Goal: Information Seeking & Learning: Learn about a topic

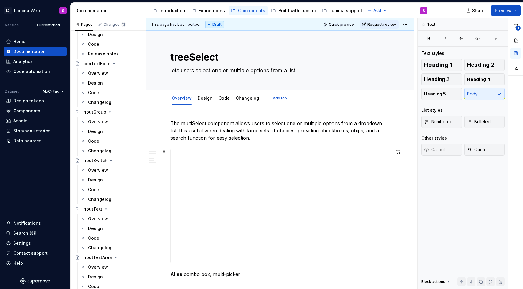
type textarea "*"
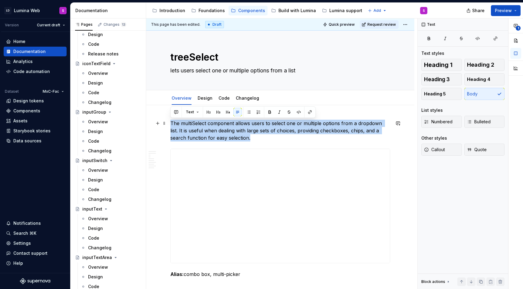
drag, startPoint x: 233, startPoint y: 137, endPoint x: 170, endPoint y: 120, distance: 65.0
click at [170, 120] on p "The multiSelect component allows users to select one or multiple options from a…" at bounding box center [280, 131] width 220 height 22
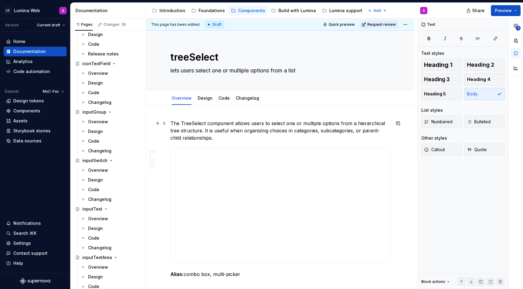
click at [182, 122] on p "The TreeSelect component allows users to select one or multiple options from a …" at bounding box center [280, 131] width 220 height 22
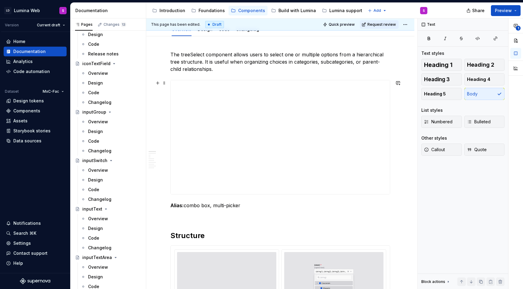
scroll to position [75, 0]
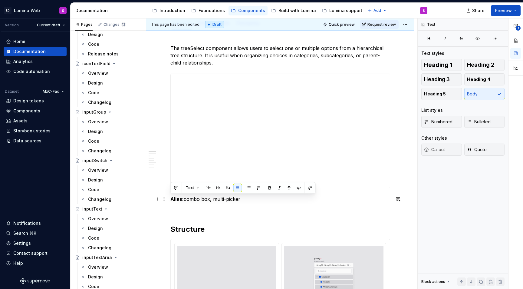
drag, startPoint x: 249, startPoint y: 199, endPoint x: 169, endPoint y: 198, distance: 79.6
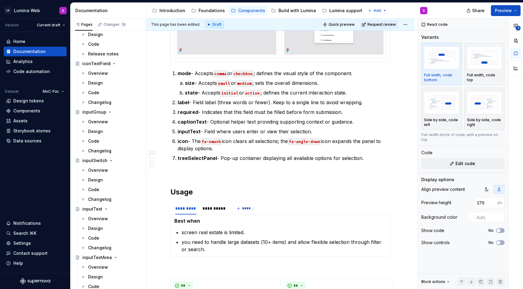
scroll to position [410, 0]
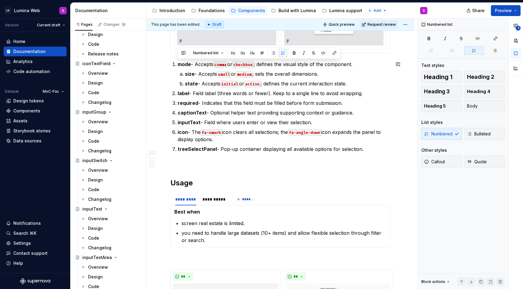
drag, startPoint x: 365, startPoint y: 149, endPoint x: 182, endPoint y: 60, distance: 203.9
copy ol "mode - Accepts comma or checkbox ; defines the visual style of the component. s…"
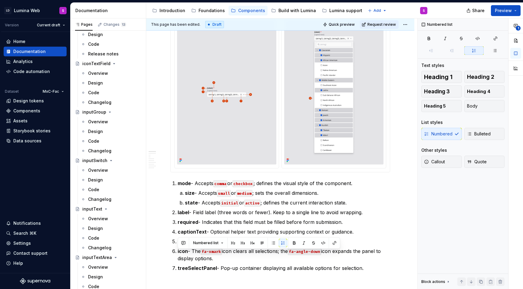
scroll to position [116, 0]
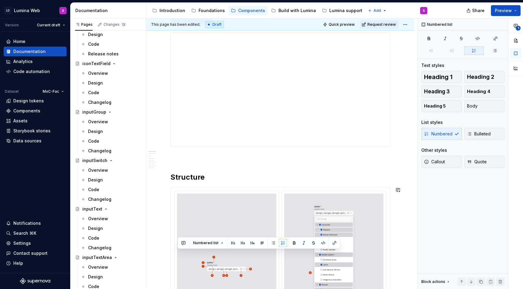
type textarea "*"
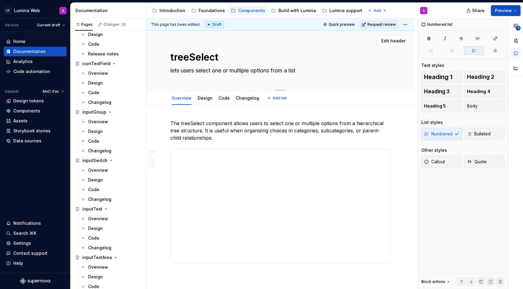
click at [220, 69] on textarea "lets users select one or multiple options from a list" at bounding box center [279, 71] width 220 height 10
paste textarea "hierarchical tree structure"
type textarea "lets users select one or multiple options from a hierarchical tree structure"
type textarea "*"
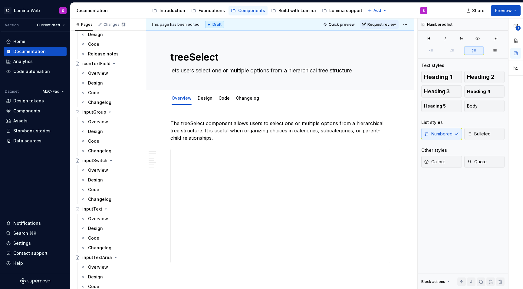
type textarea "lets users select one or multiple options from a hierarchical tree structure"
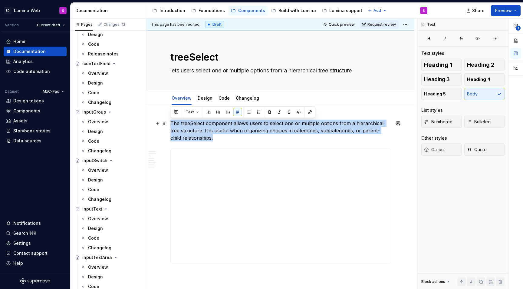
drag, startPoint x: 203, startPoint y: 136, endPoint x: 171, endPoint y: 123, distance: 34.4
click at [171, 123] on p "The treeSelect component allows users to select one or multiple options from a …" at bounding box center [280, 131] width 220 height 22
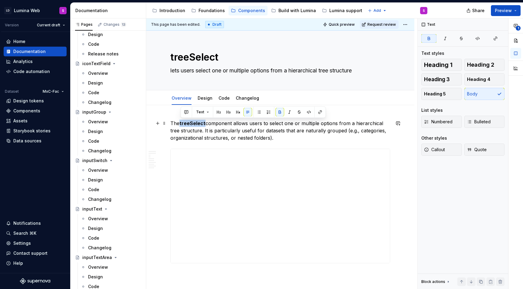
drag, startPoint x: 205, startPoint y: 124, endPoint x: 180, endPoint y: 124, distance: 24.8
click at [180, 124] on p "The treeSelect component allows users to select one or multiple options from a …" at bounding box center [280, 131] width 220 height 22
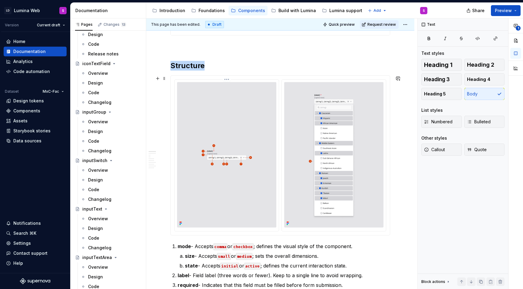
click at [229, 181] on img at bounding box center [226, 154] width 99 height 145
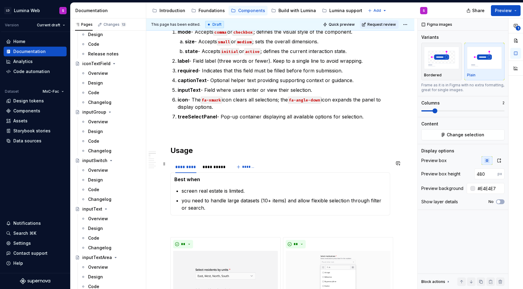
scroll to position [496, 0]
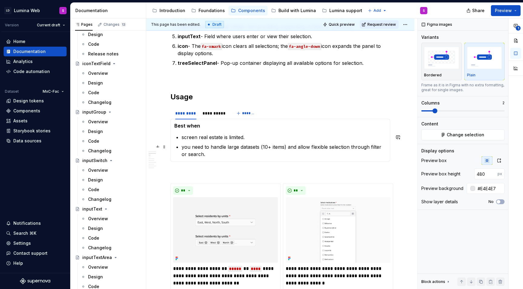
click at [209, 144] on p "you need to handle large datasets (10+ items) and allow flexible selection thro…" at bounding box center [284, 150] width 205 height 15
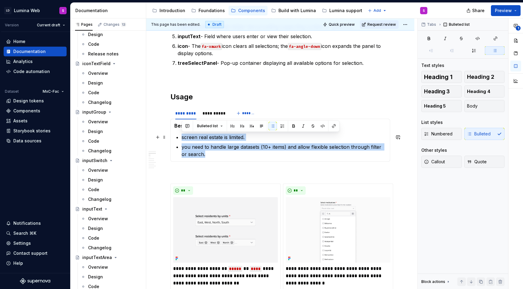
drag, startPoint x: 203, startPoint y: 151, endPoint x: 182, endPoint y: 138, distance: 24.4
click at [182, 138] on ul "screen real estate is limited. you need to handle large datasets (10+ items) an…" at bounding box center [284, 146] width 205 height 24
click at [192, 139] on p "screen real estate is limited." at bounding box center [284, 137] width 205 height 7
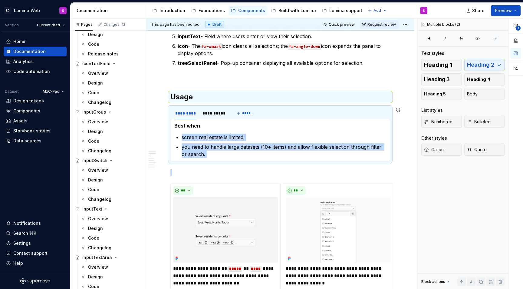
drag, startPoint x: 182, startPoint y: 137, endPoint x: 209, endPoint y: 164, distance: 38.1
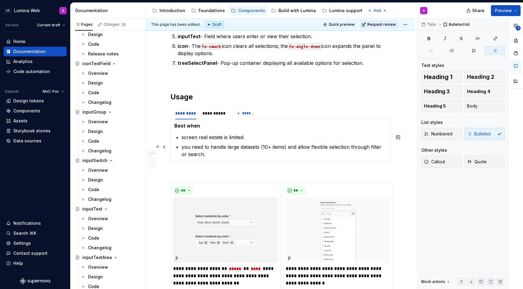
click at [205, 157] on p "you need to handle large datasets (10+ items) and allow flexible selection thro…" at bounding box center [284, 150] width 205 height 15
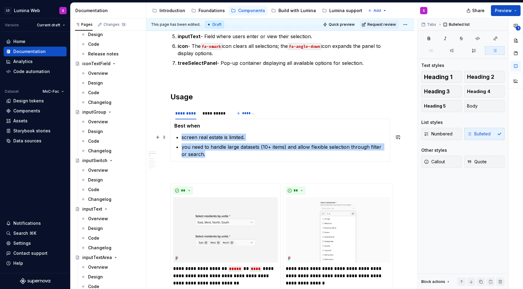
click at [183, 137] on p "screen real estate is limited." at bounding box center [284, 137] width 205 height 7
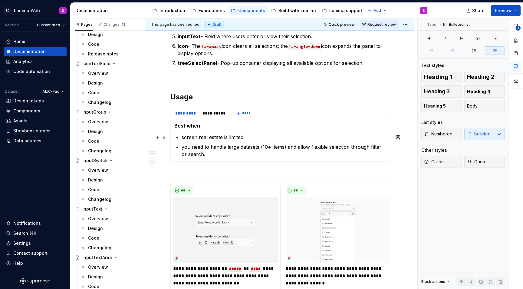
click at [193, 138] on p "screen real estate is limited." at bounding box center [284, 137] width 205 height 7
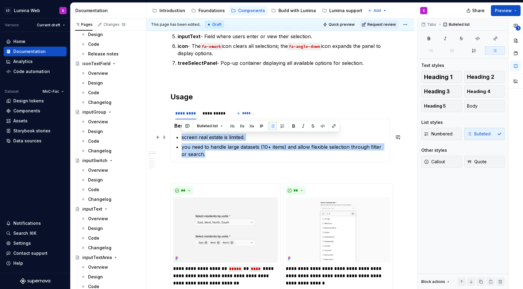
drag, startPoint x: 200, startPoint y: 154, endPoint x: 182, endPoint y: 137, distance: 25.1
click at [182, 137] on ul "screen real estate is limited. you need to handle large datasets (10+ items) an…" at bounding box center [284, 146] width 205 height 24
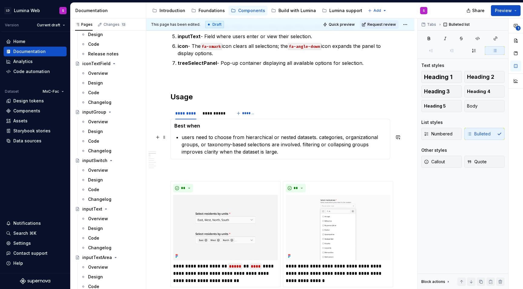
click at [318, 138] on p "users need to choose from hierarchical or nested datasets. categories, organiza…" at bounding box center [284, 145] width 205 height 22
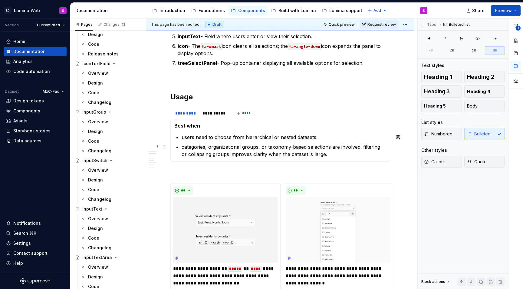
click at [361, 146] on p "categories, organizational groups, or taxonomy-based selections are involved. f…" at bounding box center [284, 150] width 205 height 15
click at [362, 147] on p "categories, organizational groups, or taxonomy-based selections are involved. f…" at bounding box center [284, 150] width 205 height 15
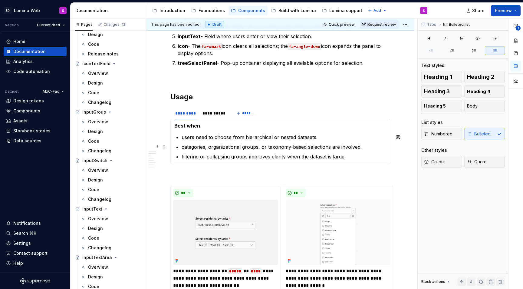
click at [208, 147] on p "categories, organizational groups, or taxonomy-based selections are involved." at bounding box center [284, 146] width 205 height 7
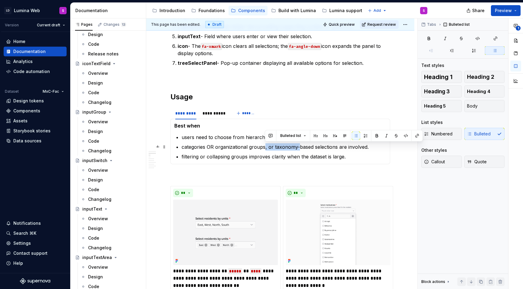
drag, startPoint x: 299, startPoint y: 147, endPoint x: 265, endPoint y: 147, distance: 33.6
click at [265, 147] on p "categories OR organizational groups, or taxonomy-based selections are involved." at bounding box center [284, 146] width 205 height 7
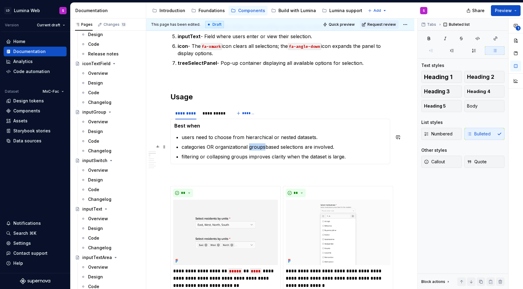
click at [250, 147] on p "categories OR organizational groupsbased selections are involved." at bounding box center [284, 146] width 205 height 7
click at [213, 149] on p "categories OR organizational based selections are involved." at bounding box center [284, 146] width 205 height 7
click at [209, 148] on p "categories OR organizational based selections are involved." at bounding box center [284, 146] width 205 height 7
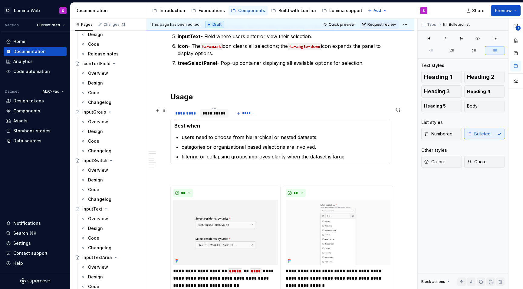
click at [216, 113] on div "**********" at bounding box center [215, 113] width 24 height 6
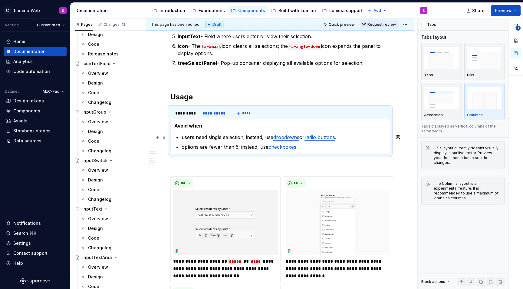
click at [183, 137] on p "users need single selection; instead, use dropdowns or radio buttons ." at bounding box center [284, 137] width 205 height 7
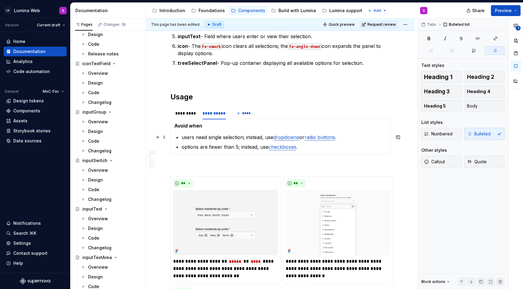
click at [182, 137] on p "users need single selection; instead, use dropdowns or radio buttons ." at bounding box center [284, 137] width 205 height 7
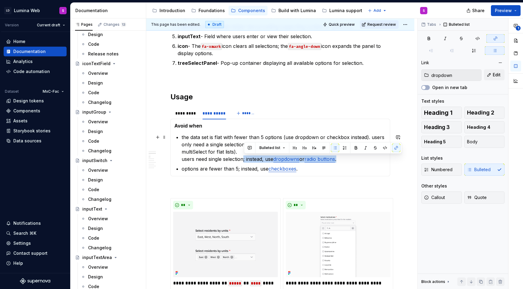
drag, startPoint x: 244, startPoint y: 160, endPoint x: 345, endPoint y: 161, distance: 100.8
click at [345, 161] on p "the data set is flat with fewer than 5 options (use dropdown or checkbox instea…" at bounding box center [284, 148] width 205 height 29
copy p "; instead, use dropdowns or radio buttons ."
click at [274, 136] on p "the data set is flat with fewer than 5 options (use dropdown or checkbox instea…" at bounding box center [284, 148] width 205 height 29
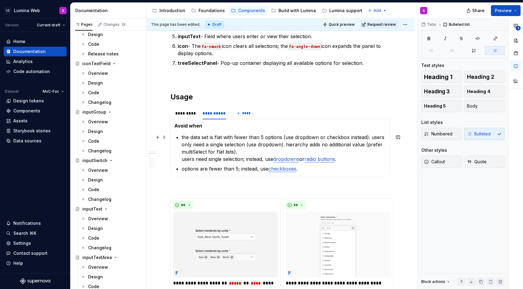
click at [282, 137] on p "the data set is flat with fewer than 5 options (use dropdown or checkbox instea…" at bounding box center [284, 148] width 205 height 29
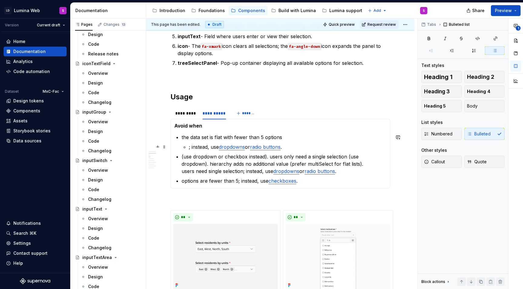
click at [187, 147] on li "the data set is flat with fewer than 5 options ; instead, use dropdowns or radi…" at bounding box center [284, 142] width 205 height 17
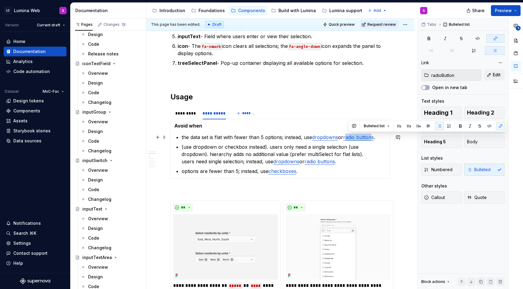
drag, startPoint x: 348, startPoint y: 138, endPoint x: 373, endPoint y: 138, distance: 25.4
click at [373, 138] on link "radio buttons" at bounding box center [358, 137] width 31 height 6
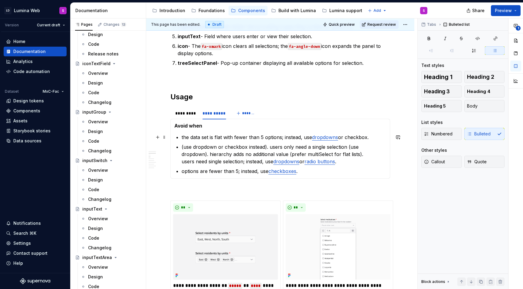
click at [355, 138] on p "the data set is flat with fewer than 5 options; instead, use dropdowns or check…" at bounding box center [284, 137] width 205 height 7
click at [498, 128] on button "button" at bounding box center [499, 126] width 8 height 8
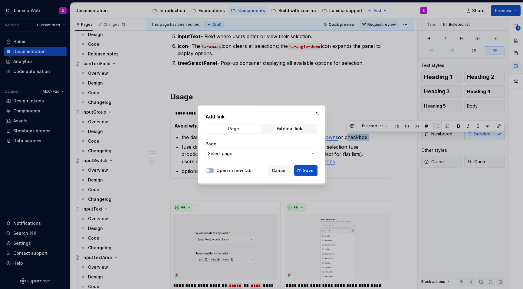
click at [274, 153] on span "Select page" at bounding box center [258, 153] width 100 height 6
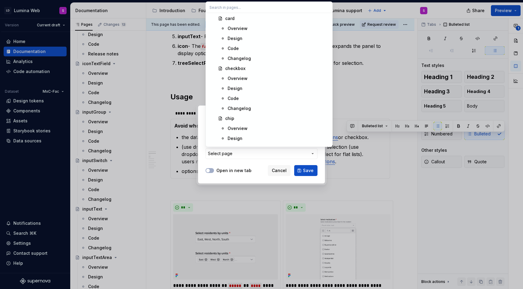
scroll to position [585, 0]
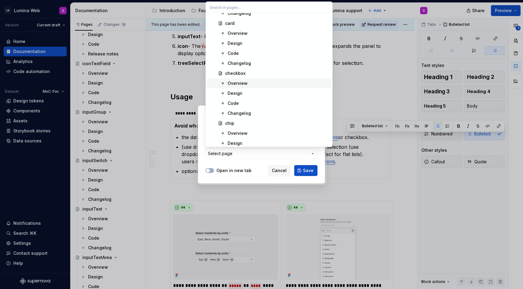
click at [235, 84] on div "Overview" at bounding box center [238, 83] width 20 height 6
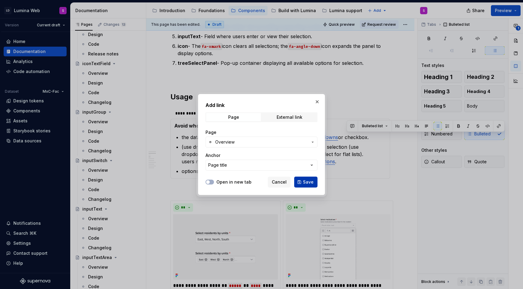
click at [307, 181] on span "Save" at bounding box center [308, 182] width 11 height 6
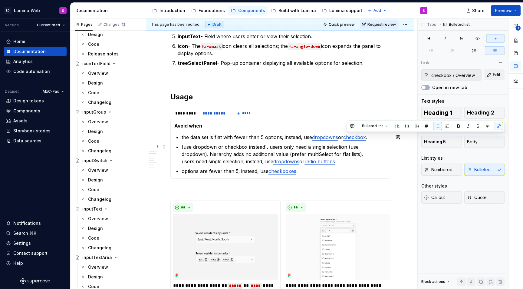
click at [346, 149] on p "(use dropdown or checkbox instead). users only need a single selection (use dro…" at bounding box center [284, 154] width 205 height 22
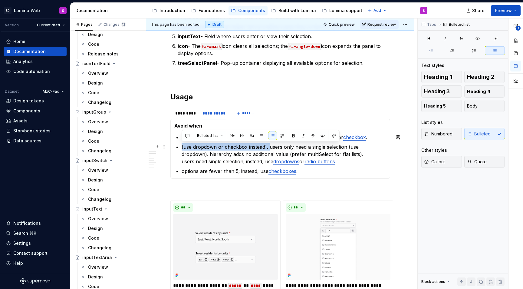
drag, startPoint x: 269, startPoint y: 148, endPoint x: 182, endPoint y: 148, distance: 87.2
click at [182, 148] on p "(use dropdown or checkbox instead). users only need a single selection (use dro…" at bounding box center [284, 154] width 205 height 22
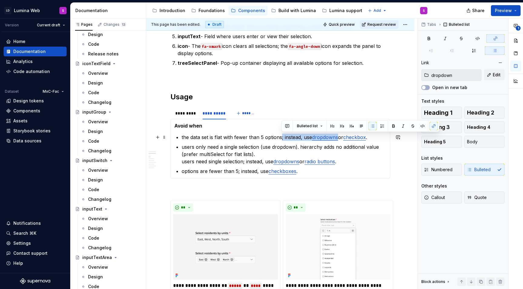
drag, startPoint x: 281, startPoint y: 137, endPoint x: 339, endPoint y: 137, distance: 57.5
click at [339, 137] on p "the data set is flat with fewer than 5 options; instead, use dropdowns or check…" at bounding box center [284, 137] width 205 height 7
copy p "; instead, use dropdowns"
click at [259, 148] on p "users only need a single selection (use dropdown). hierarchy adds no additional…" at bounding box center [284, 154] width 205 height 22
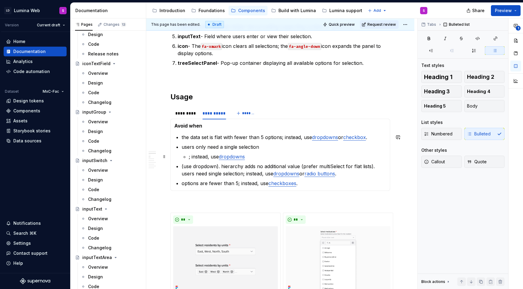
click at [189, 157] on li "users only need a single selection ; instead, use dropdowns" at bounding box center [284, 151] width 205 height 17
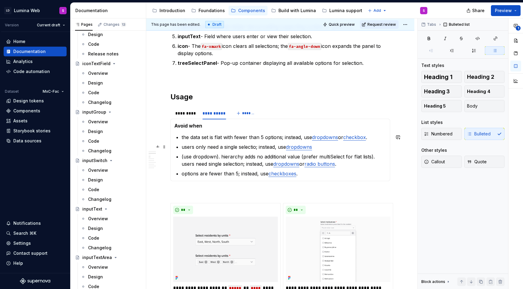
click at [321, 149] on p "users only need a single selectio; instead, use dropdowns" at bounding box center [284, 146] width 205 height 7
click at [312, 148] on link "dropdowns" at bounding box center [299, 147] width 26 height 6
click at [339, 138] on p "the data set is flat with fewer than 5 options; instead, use dropdowns or check…" at bounding box center [284, 137] width 205 height 7
drag, startPoint x: 222, startPoint y: 156, endPoint x: 182, endPoint y: 156, distance: 40.3
click at [182, 156] on p "(use dropdown). hierarchy adds no additional value (prefer multiSelect for flat…" at bounding box center [284, 160] width 205 height 15
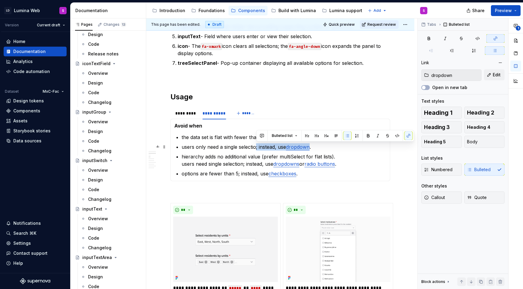
drag, startPoint x: 256, startPoint y: 147, endPoint x: 312, endPoint y: 148, distance: 55.7
click at [312, 148] on p "users only need a single selectio; instead, use dropdown ." at bounding box center [284, 146] width 205 height 7
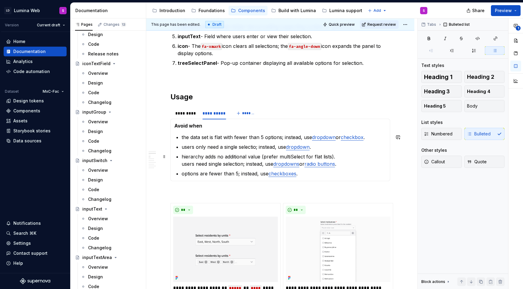
click at [258, 157] on p "hierarchy adds no additional value (prefer multiSelect for flat lists). users n…" at bounding box center [284, 160] width 205 height 15
click at [261, 156] on p "hierarchy adds no additional value (prefer multiSelect for flat lists). users n…" at bounding box center [284, 160] width 205 height 15
click at [339, 158] on p "hierarchy adds no additional value (prefer multiSelect for flat lists). users n…" at bounding box center [284, 160] width 205 height 15
click at [180, 164] on section-item-column "Avoid when the data set is flat with fewer than 5 options; instead, use dropdow…" at bounding box center [280, 150] width 212 height 55
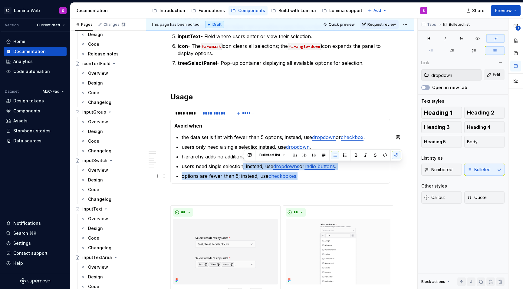
drag, startPoint x: 244, startPoint y: 167, endPoint x: 302, endPoint y: 180, distance: 59.9
click at [302, 180] on div "Best when users need to choose from hierarchical or nested datasets. categories…" at bounding box center [280, 151] width 220 height 65
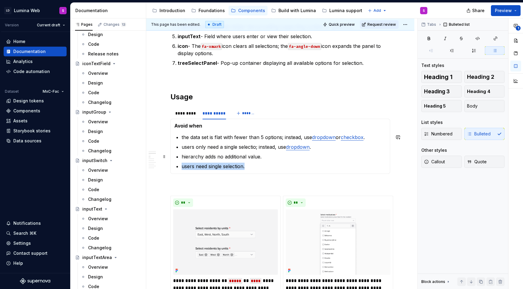
click at [264, 157] on p "hierarchy adds no additional value." at bounding box center [284, 156] width 205 height 7
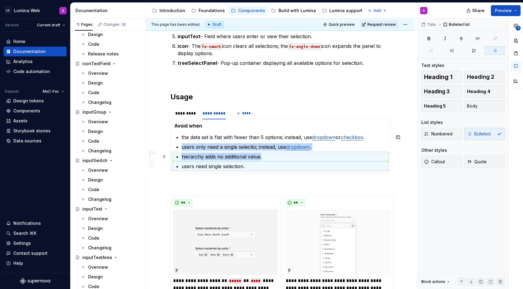
click at [264, 157] on p "hierarchy adds no additional value." at bounding box center [284, 156] width 205 height 7
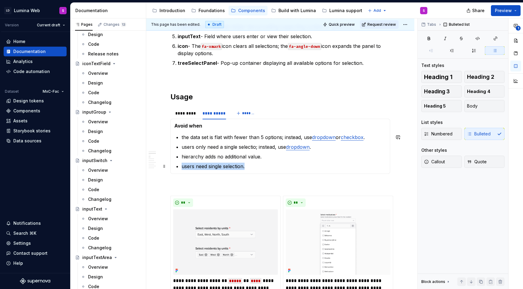
click at [261, 165] on p "users need single selection." at bounding box center [284, 166] width 205 height 7
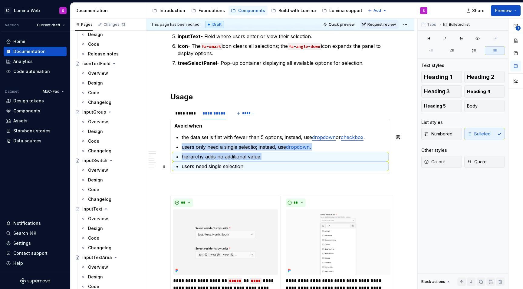
click at [261, 165] on p "users need single selection." at bounding box center [284, 166] width 205 height 7
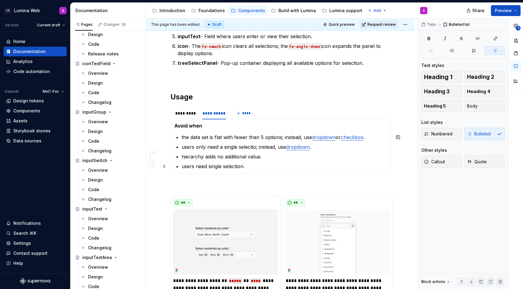
click at [181, 165] on section-item-column "Avoid when the data set is flat with fewer than 5 options; instead, use dropdow…" at bounding box center [280, 146] width 212 height 47
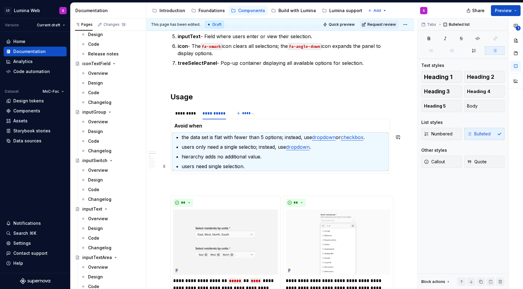
click at [181, 165] on section-item-column "Avoid when the data set is flat with fewer than 5 options; instead, use dropdow…" at bounding box center [280, 146] width 212 height 47
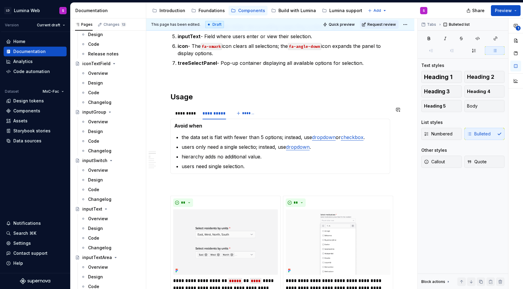
click at [256, 171] on div "Best when users need to choose from hierarchical or nested datasets. categories…" at bounding box center [280, 146] width 220 height 55
click at [183, 167] on p "users need single selection." at bounding box center [284, 166] width 205 height 7
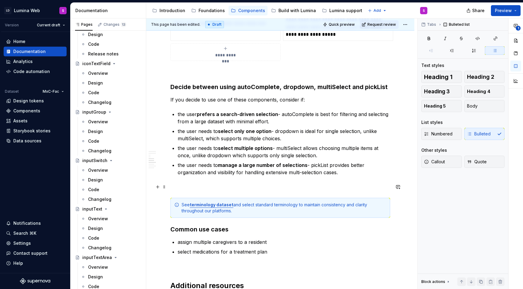
scroll to position [1115, 0]
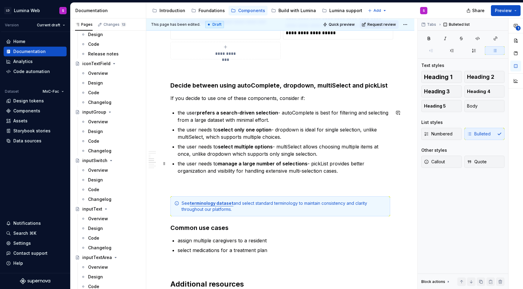
click at [345, 171] on p "the user needs to manage a large number of selections - pickList provides bette…" at bounding box center [284, 167] width 213 height 15
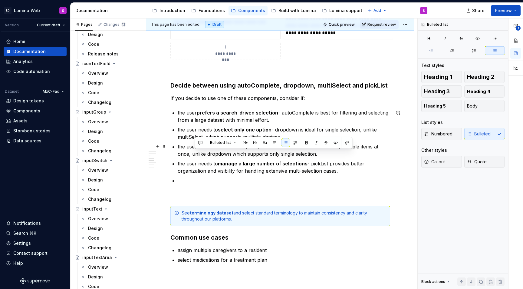
drag, startPoint x: 339, startPoint y: 171, endPoint x: 189, endPoint y: 162, distance: 150.1
click at [190, 161] on p "the user needs to manage a large number of selections - pickList provides bette…" at bounding box center [284, 167] width 213 height 15
click at [181, 179] on p at bounding box center [284, 180] width 213 height 7
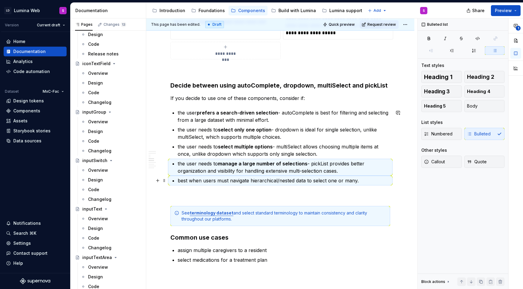
click at [196, 183] on p "best when users must navigate hierarchical/nested data to select one or many." at bounding box center [284, 180] width 213 height 7
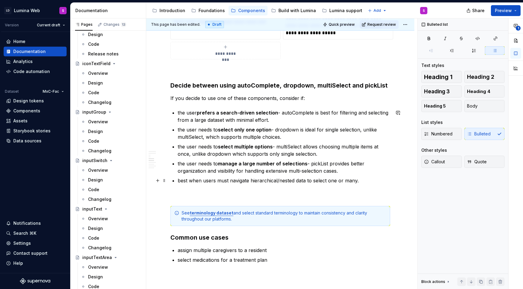
click at [178, 179] on p "best when users must navigate hierarchical/nested data to select one or many." at bounding box center [284, 180] width 213 height 7
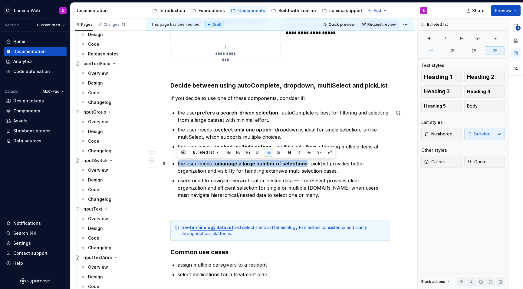
drag, startPoint x: 177, startPoint y: 163, endPoint x: 306, endPoint y: 165, distance: 128.4
click at [306, 165] on p "the user needs to manage a large number of selections - pickList provides bette…" at bounding box center [284, 167] width 213 height 15
click at [230, 169] on p "the user needs to manage a large number of selections - pickList provides bette…" at bounding box center [284, 167] width 213 height 15
drag, startPoint x: 178, startPoint y: 163, endPoint x: 217, endPoint y: 165, distance: 39.4
click at [217, 165] on p "the user needs to manage a large number of selections - pickList provides bette…" at bounding box center [284, 167] width 213 height 15
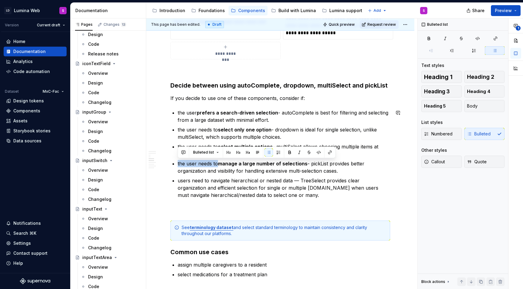
copy p "the user needs to"
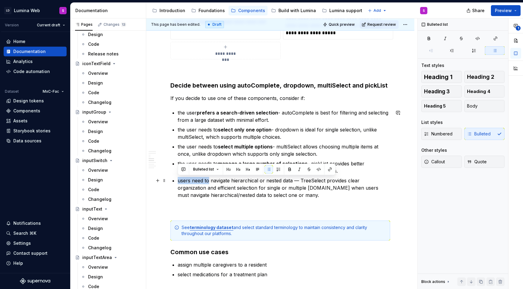
drag, startPoint x: 177, startPoint y: 180, endPoint x: 209, endPoint y: 181, distance: 31.5
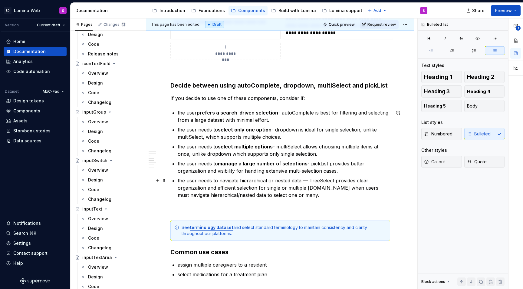
click at [220, 179] on p "the user needs to navigate hierarchical or nested data — TreeSelect provides cl…" at bounding box center [284, 188] width 213 height 22
click at [299, 181] on p "the user needs to navigate hierarchical or nested data — TreeSelect provides cl…" at bounding box center [284, 188] width 213 height 22
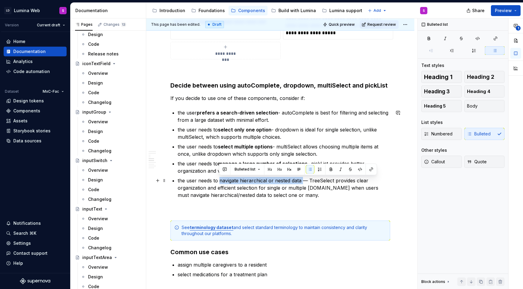
click at [302, 183] on p "the user needs to navigate hierarchical or nested data — TreeSelect provides cl…" at bounding box center [284, 188] width 213 height 22
click at [300, 182] on p "the user needs to navigate hierarchical or nested data — TreeSelect provides cl…" at bounding box center [284, 188] width 213 height 22
click at [315, 190] on p "the user needs to navigate hierarchical or nested data — TreeSelect provides cl…" at bounding box center [284, 188] width 213 height 22
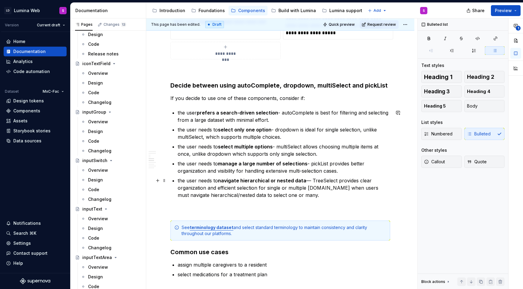
click at [310, 182] on p "the user needs to navigate hierarchical or nested data — TreeSelect provides cl…" at bounding box center [284, 188] width 213 height 22
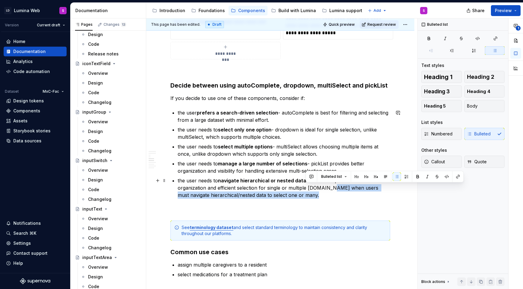
drag, startPoint x: 327, startPoint y: 188, endPoint x: 333, endPoint y: 197, distance: 11.1
click at [333, 197] on p "the user needs to navigate hierarchical or nested data - treeSelect provides cl…" at bounding box center [284, 188] width 213 height 22
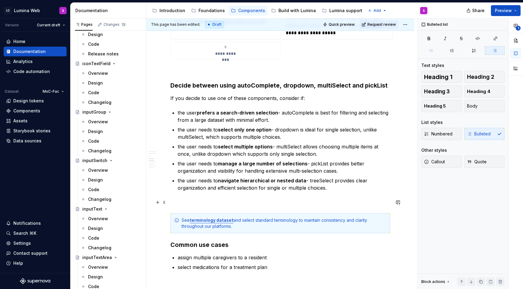
click at [201, 201] on p at bounding box center [280, 202] width 220 height 7
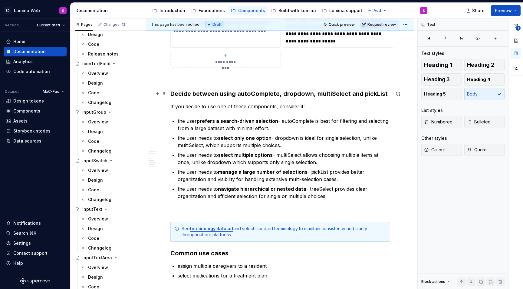
scroll to position [1104, 0]
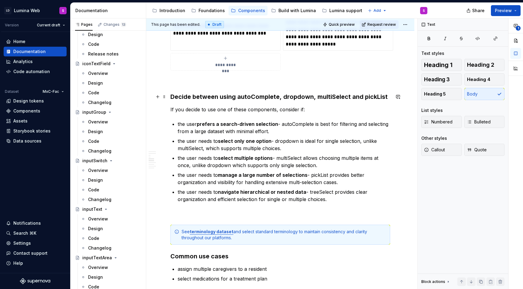
click at [356, 97] on h3 "Decide between using autoComplete, dropdown, multiSelect and pickList" at bounding box center [280, 96] width 220 height 8
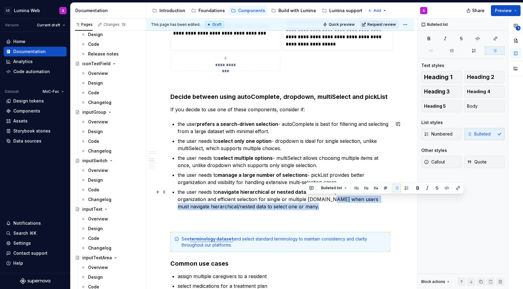
drag, startPoint x: 327, startPoint y: 199, endPoint x: 332, endPoint y: 205, distance: 7.9
click at [332, 205] on p "the user needs to navigate hierarchical or nested data - treeSelect provides cl…" at bounding box center [284, 199] width 213 height 22
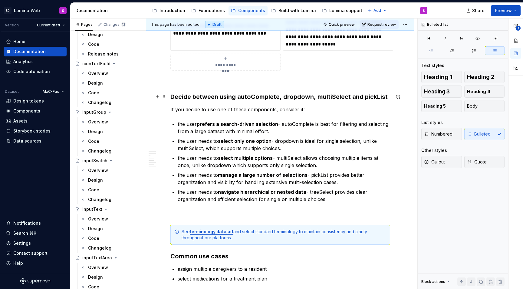
click at [371, 95] on h3 "Decide between using autoComplete, dropdown, multiSelect and pickList" at bounding box center [280, 96] width 220 height 8
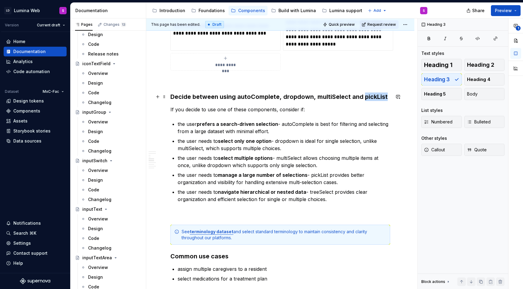
click at [371, 95] on h3 "Decide between using autoComplete, dropdown, multiSelect and pickList" at bounding box center [280, 96] width 220 height 8
click at [349, 98] on h3 "Decide between using autoComplete, dropdown, multiSelect and treeList" at bounding box center [280, 96] width 220 height 8
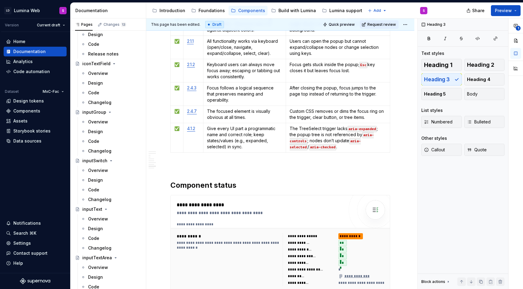
scroll to position [1582, 0]
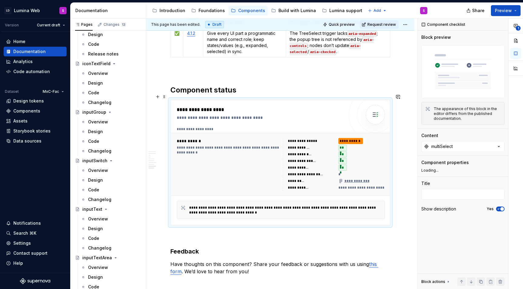
click at [264, 145] on div "**********" at bounding box center [229, 150] width 104 height 10
type textarea "*"
click at [431, 151] on button "multiSelect" at bounding box center [462, 146] width 83 height 11
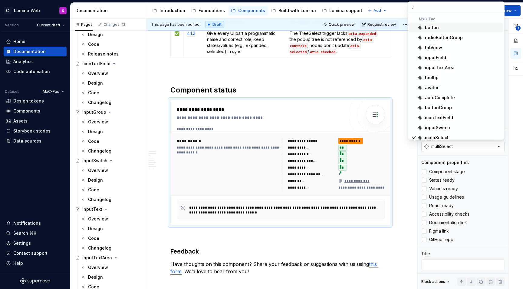
scroll to position [0, 0]
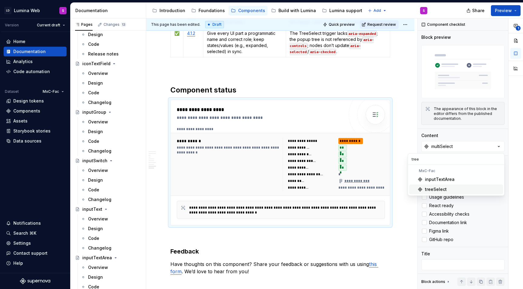
type input "tree"
click at [441, 191] on div "treeSelect" at bounding box center [436, 189] width 22 height 6
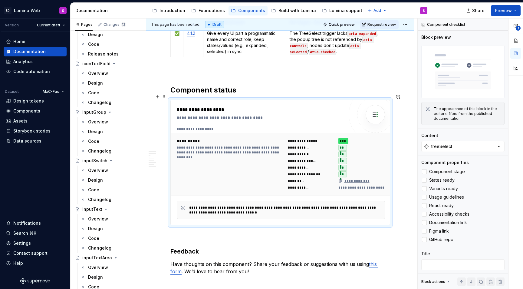
click at [307, 158] on div "**********" at bounding box center [334, 164] width 102 height 53
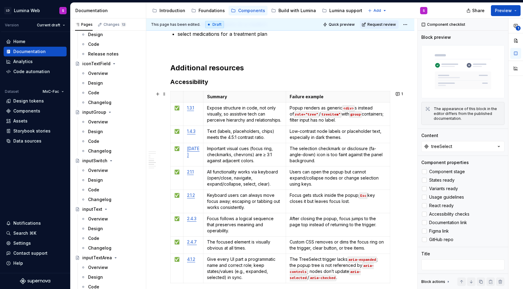
scroll to position [1349, 0]
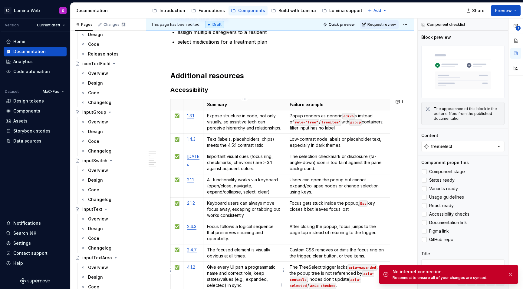
type textarea "*"
